Goal: Obtain resource: Obtain resource

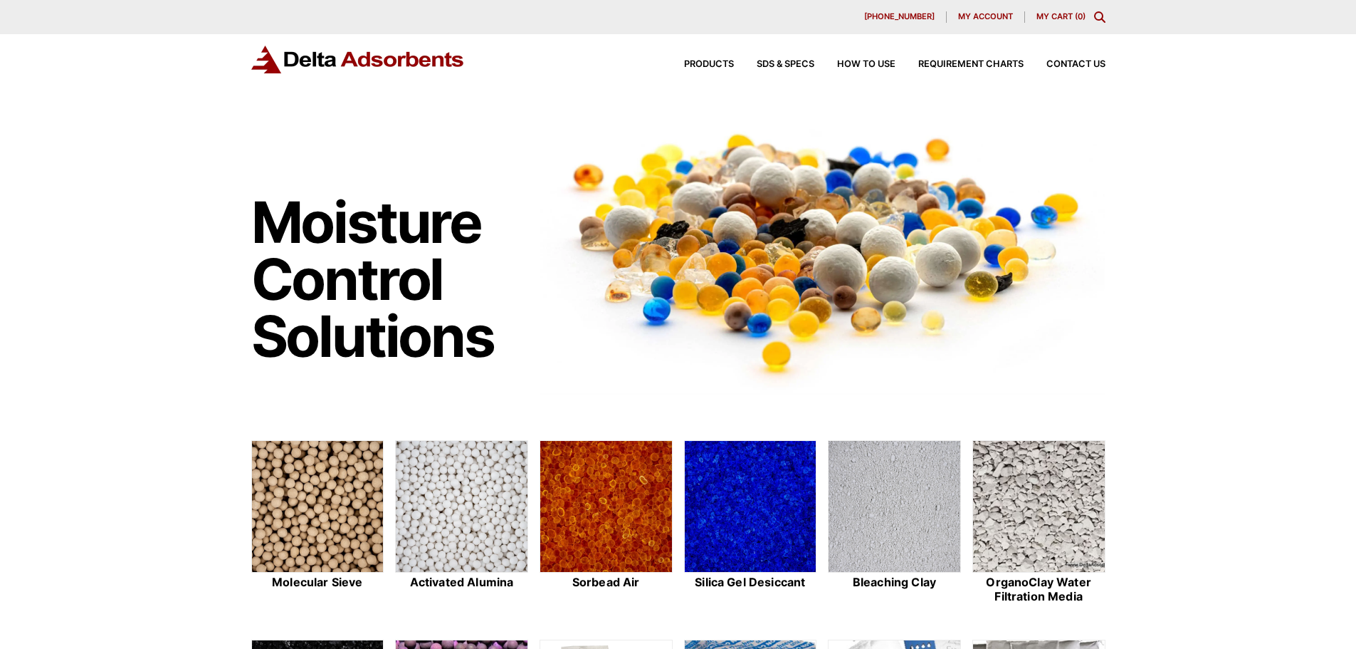
click at [1103, 15] on icon "Toggle Modal Content" at bounding box center [1099, 16] width 11 height 11
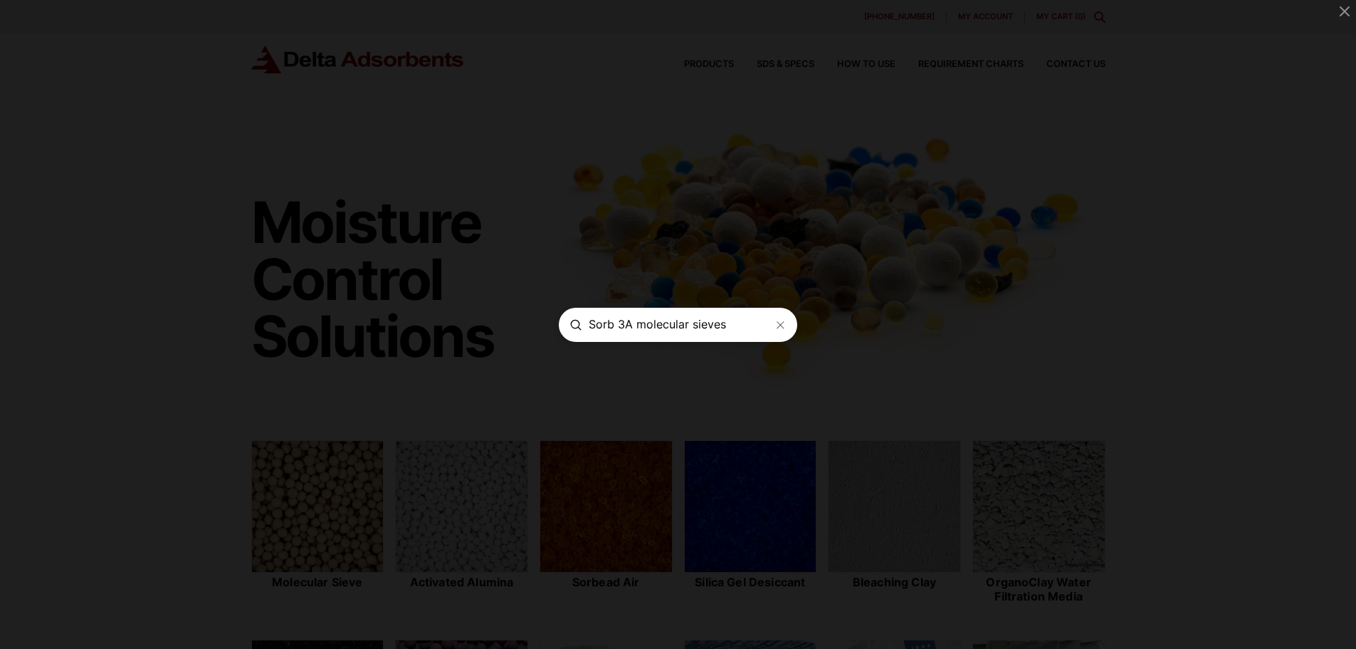
type input "Sorb 3A molecular sieves"
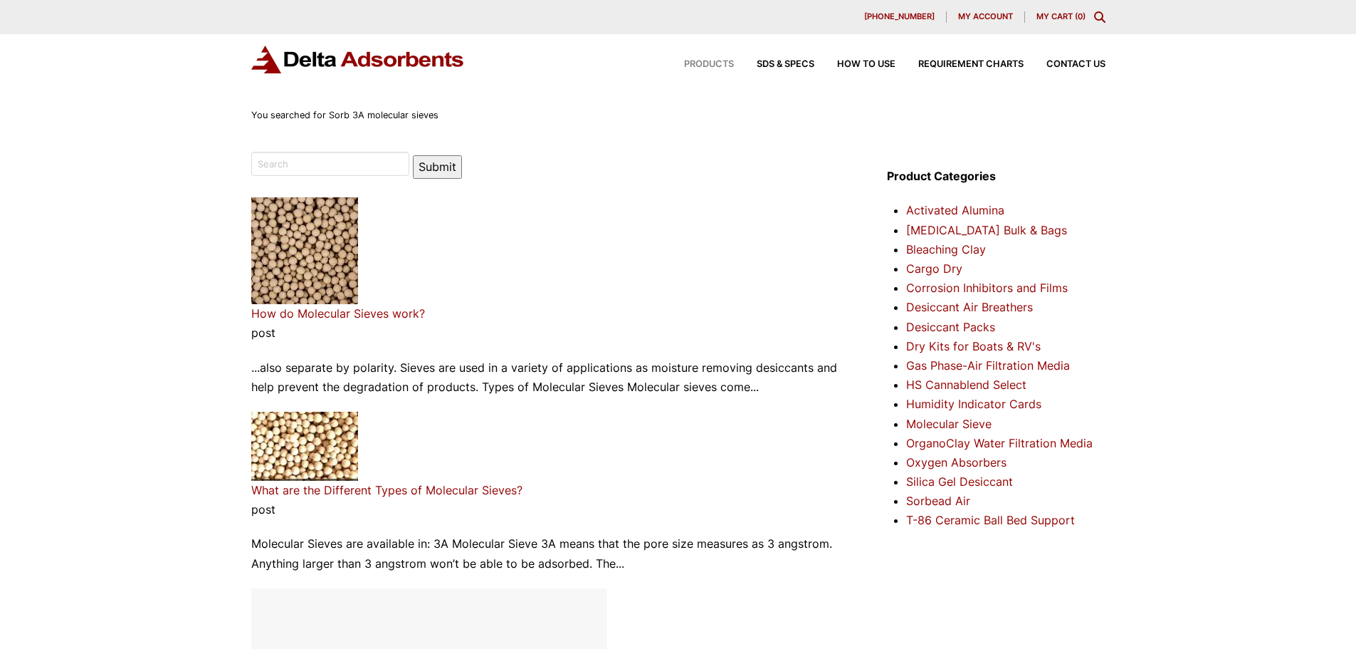
click at [723, 63] on span "Products" at bounding box center [709, 64] width 50 height 9
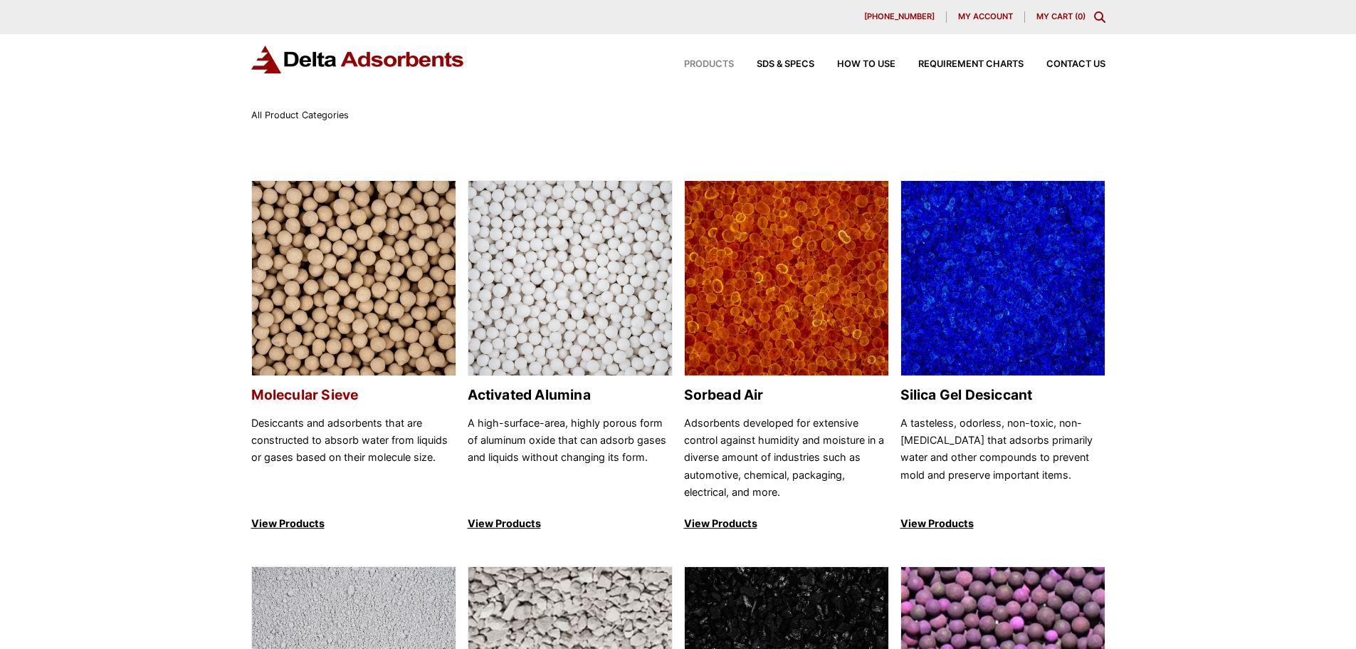
click at [323, 390] on h2 "Molecular Sieve" at bounding box center [353, 395] width 205 height 16
click at [298, 528] on p "View Products" at bounding box center [353, 523] width 205 height 17
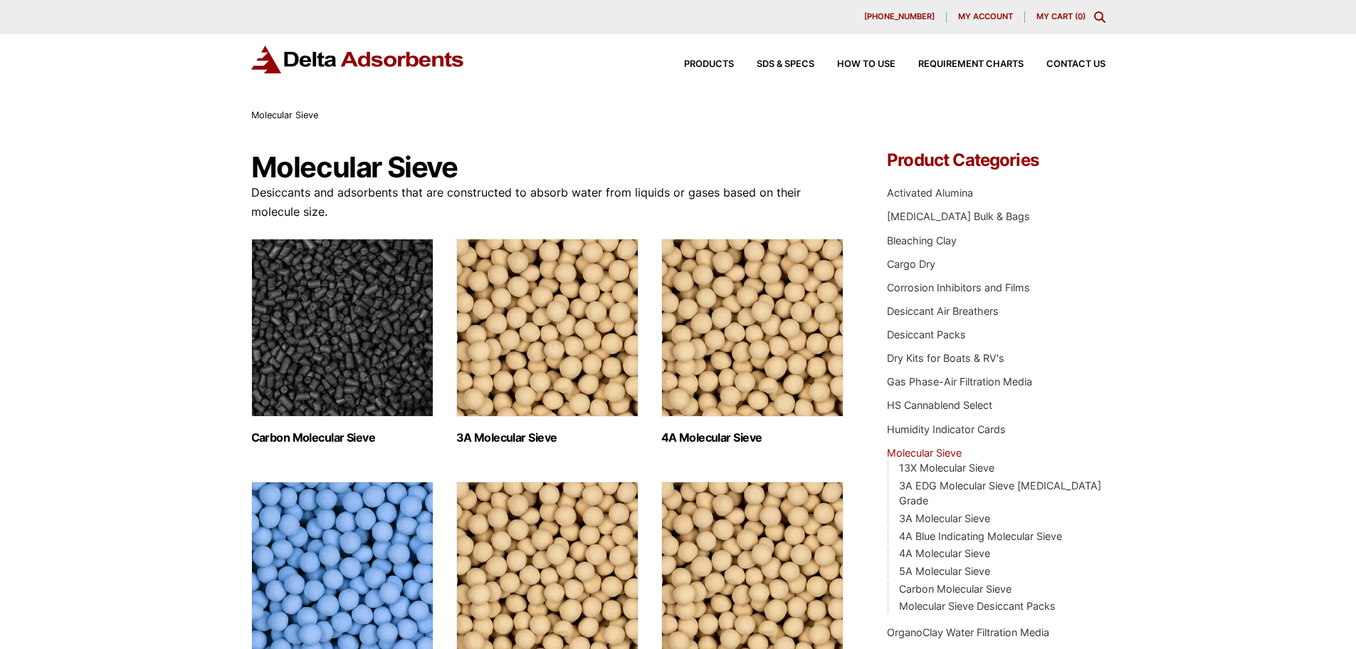
click at [529, 392] on img "Visit product category 3A Molecular Sieve" at bounding box center [547, 327] width 182 height 178
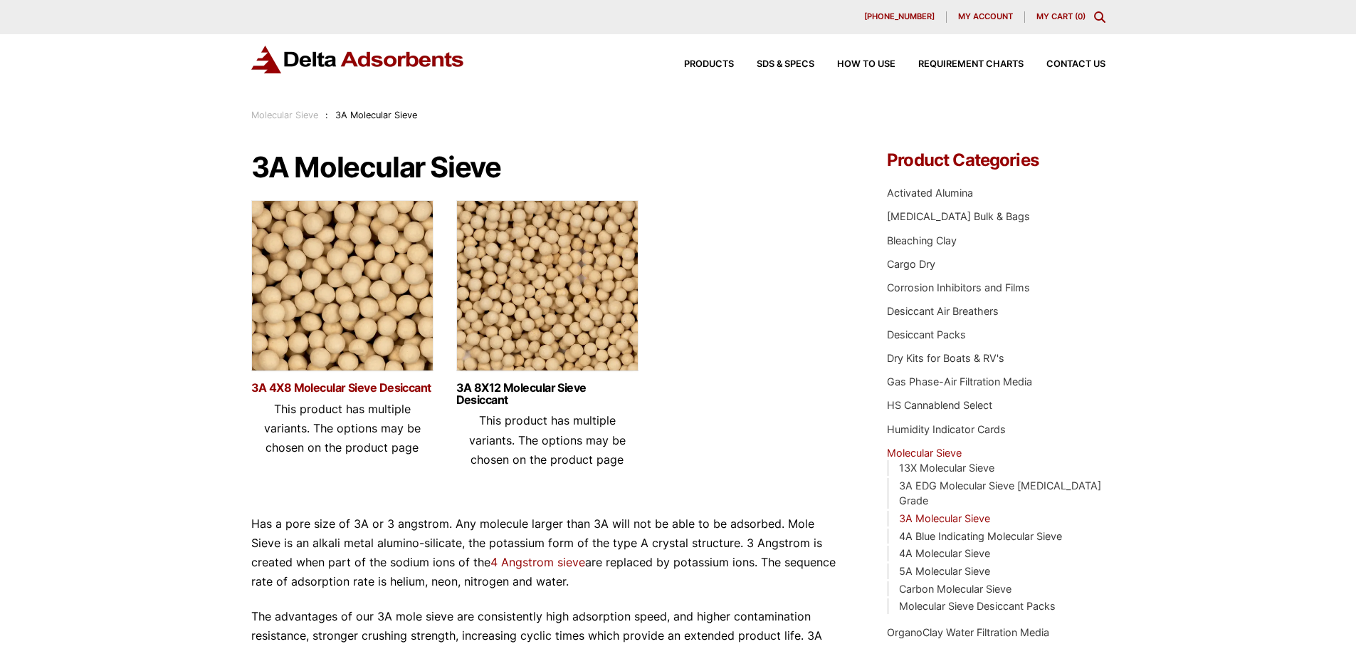
click at [305, 385] on link "3A 4X8 Molecular Sieve Desiccant" at bounding box center [342, 388] width 182 height 12
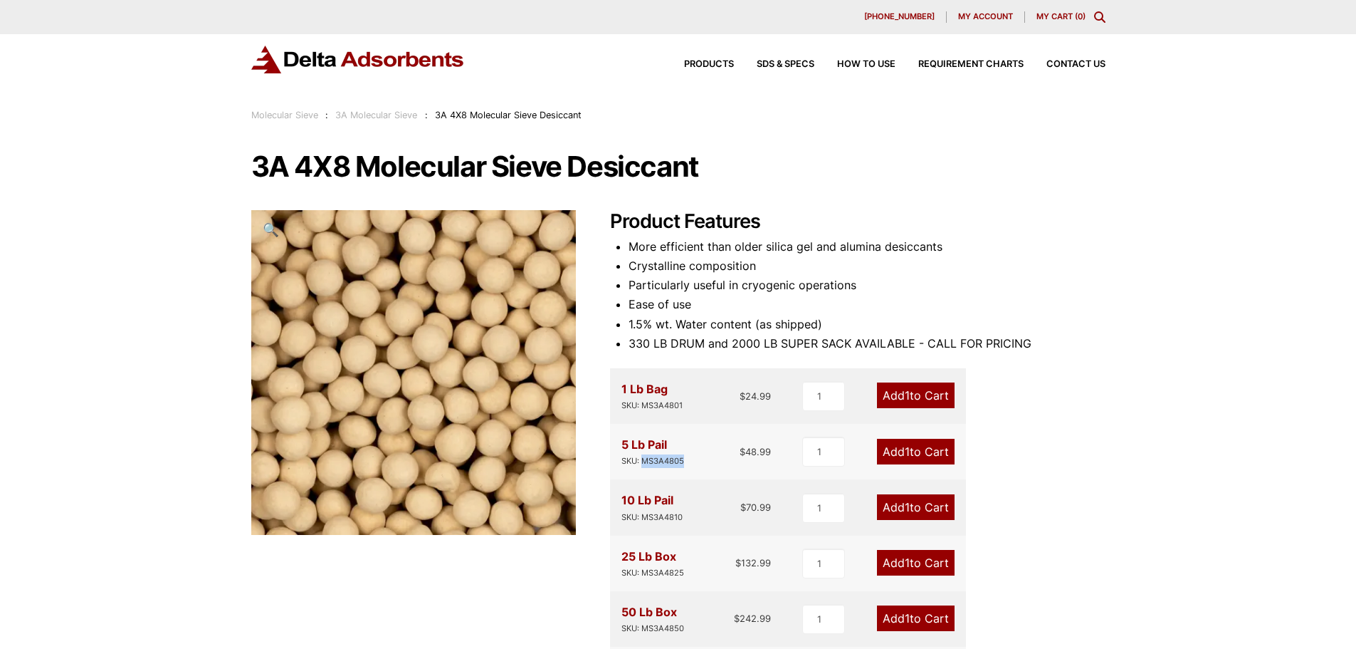
drag, startPoint x: 642, startPoint y: 461, endPoint x: 683, endPoint y: 470, distance: 41.5
click at [683, 470] on div "5 Lb Pail SKU: MS3A4805 $ 48.99 1 Add 1 to Cart" at bounding box center [788, 452] width 356 height 56
copy div "MS3A4805"
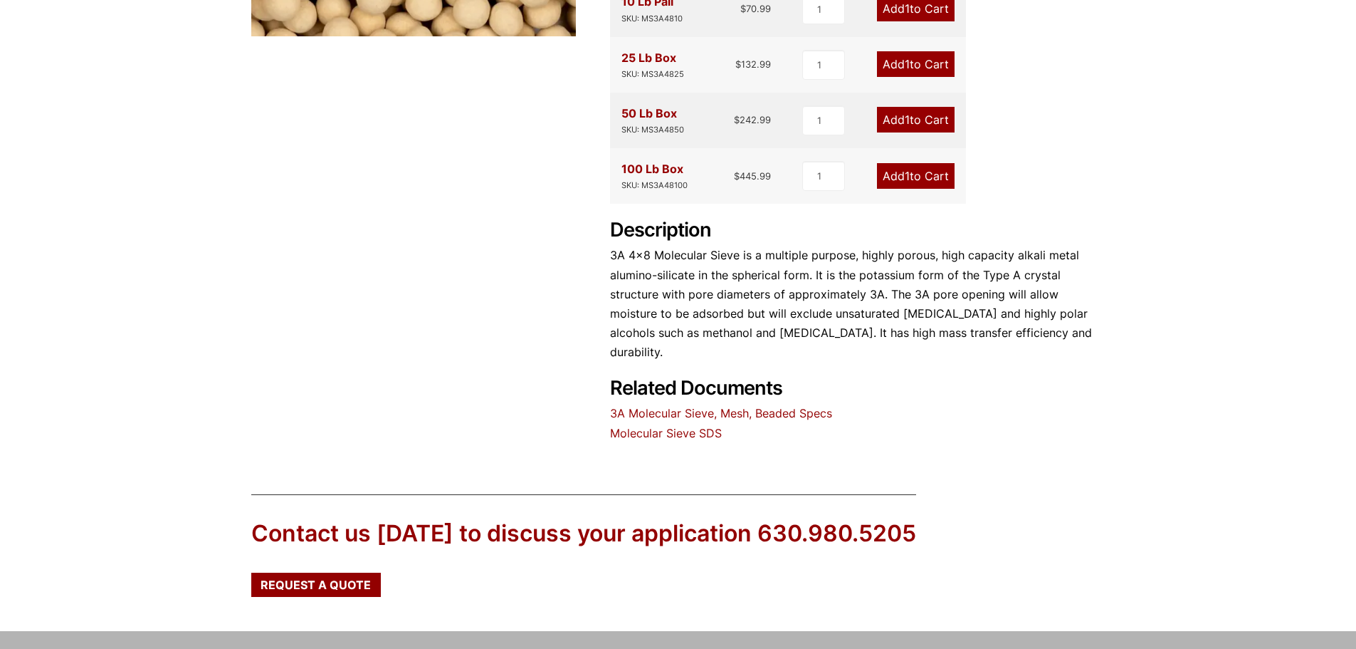
scroll to position [617, 0]
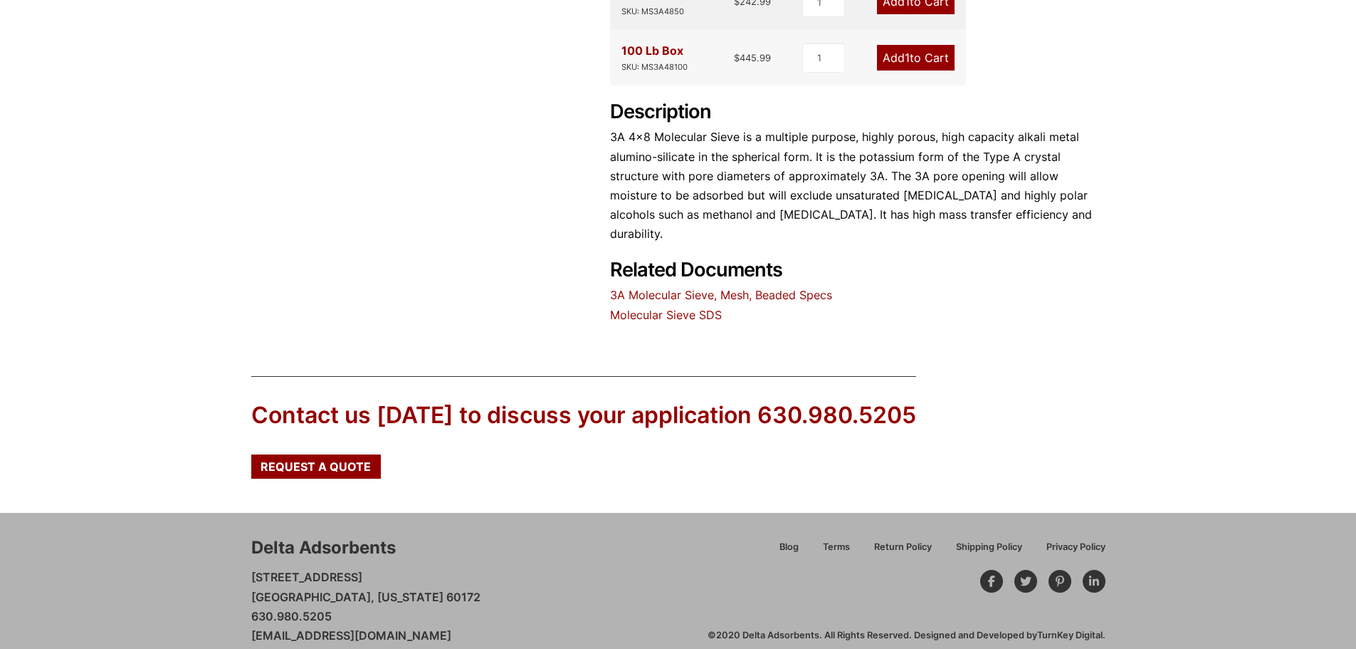
click at [651, 308] on link "Molecular Sieve SDS" at bounding box center [666, 315] width 112 height 14
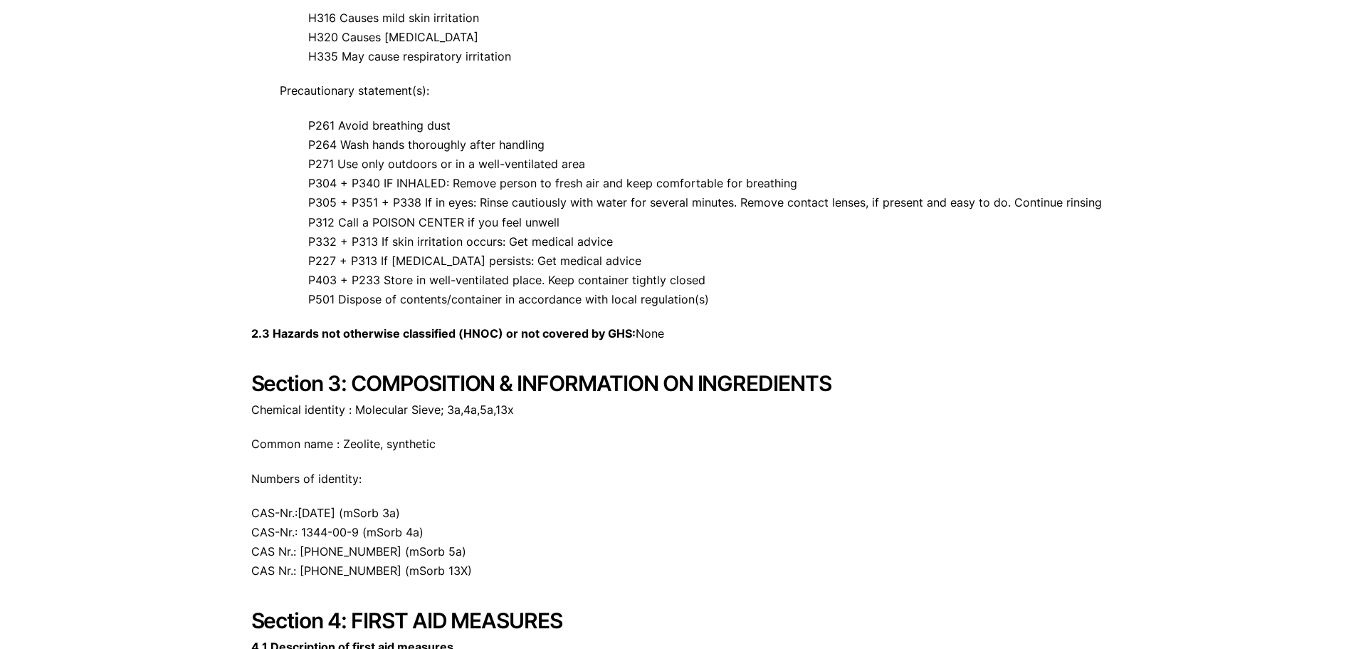
scroll to position [997, 0]
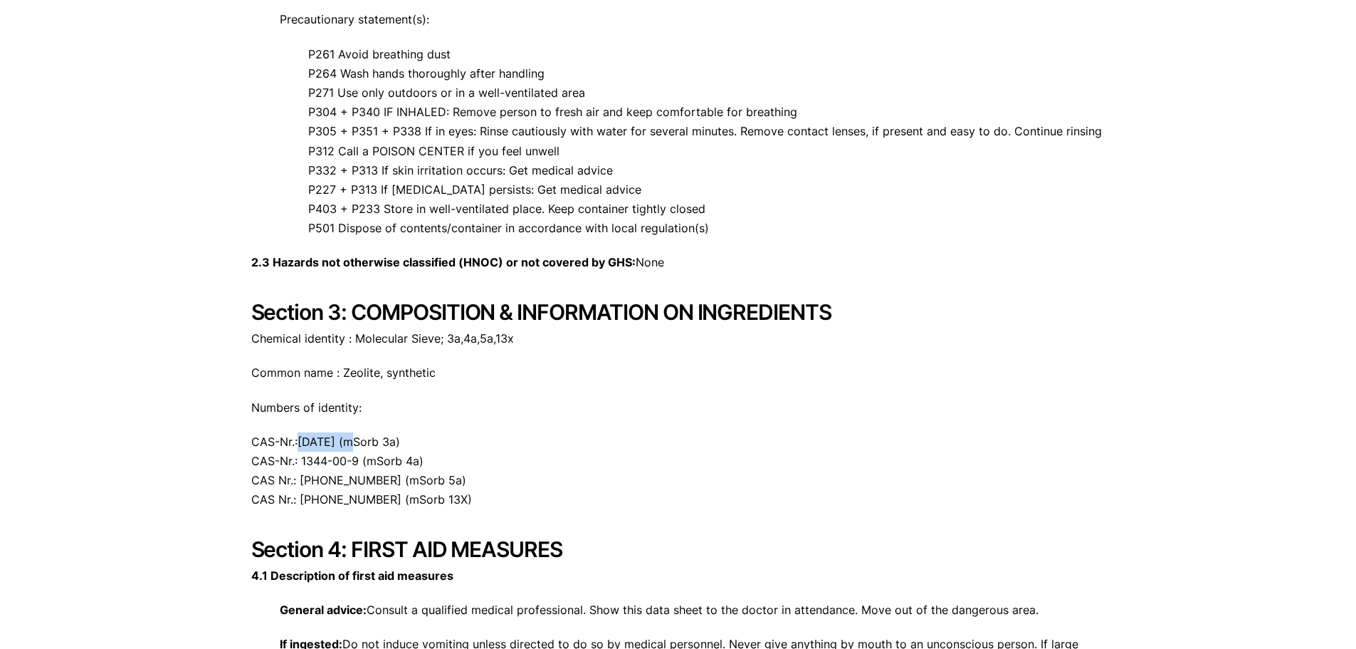
drag, startPoint x: 298, startPoint y: 439, endPoint x: 350, endPoint y: 443, distance: 52.1
click at [350, 443] on p "CAS-Nr.:1318-02-1 (mSorb 3a) CAS-Nr.: 1344-00-9 (mSorb 4a) CAS Nr.: 69912-79-4 …" at bounding box center [678, 471] width 854 height 78
copy p "1318-02-1"
